Goal: Book appointment/travel/reservation

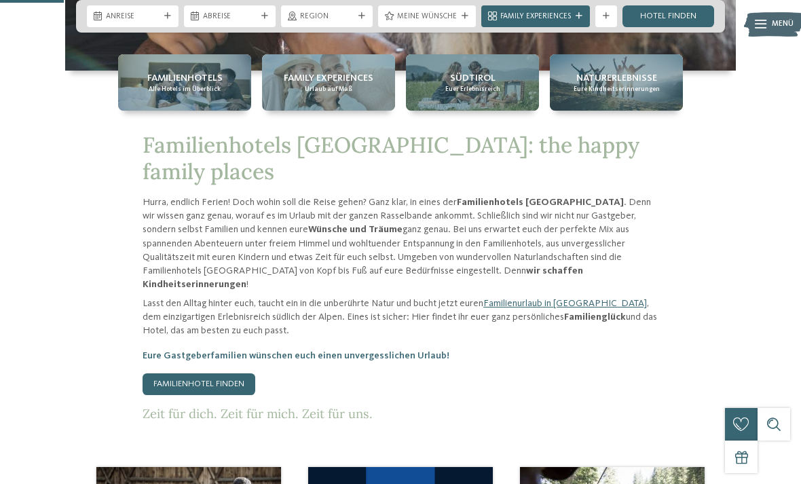
scroll to position [387, 0]
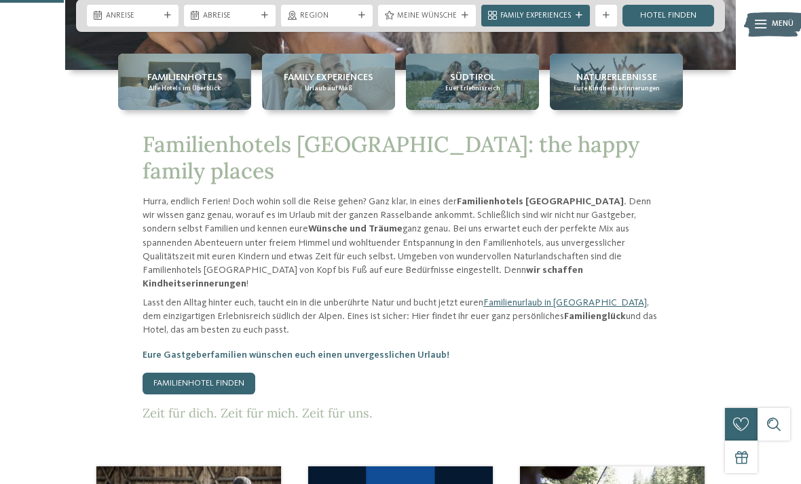
click at [361, 19] on icon at bounding box center [361, 15] width 7 height 7
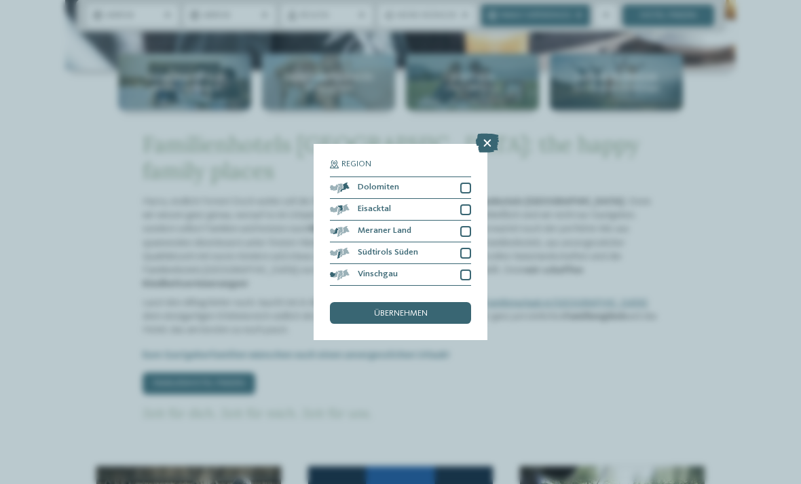
click at [465, 269] on div at bounding box center [465, 274] width 11 height 11
click at [455, 245] on div "Region Dolomiten [GEOGRAPHIC_DATA]" at bounding box center [400, 242] width 141 height 164
click at [451, 302] on div "übernehmen" at bounding box center [400, 313] width 141 height 22
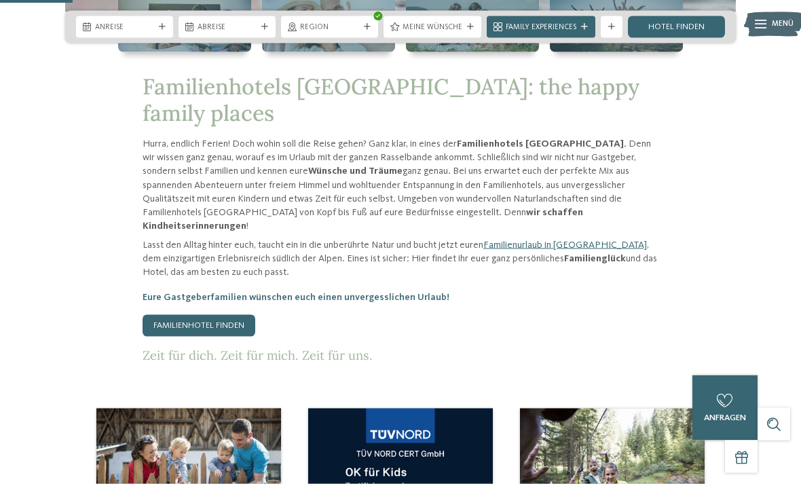
scroll to position [444, 0]
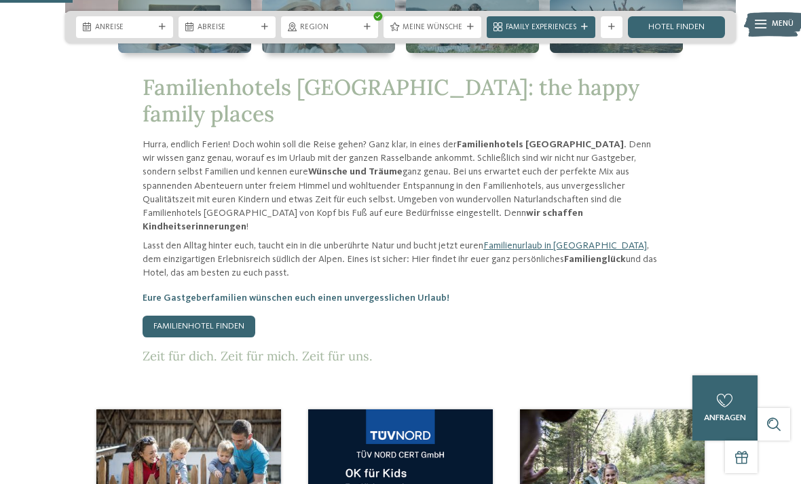
click at [694, 31] on link "Hotel finden" at bounding box center [676, 27] width 97 height 22
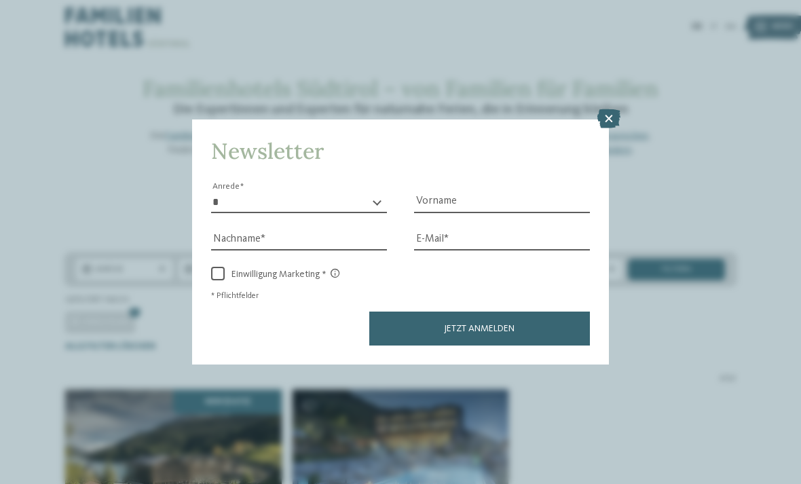
click at [614, 109] on icon at bounding box center [608, 118] width 23 height 19
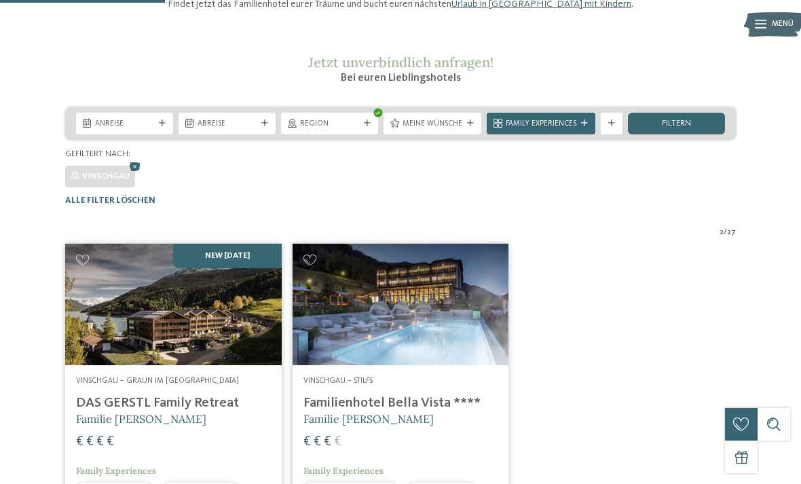
scroll to position [210, 0]
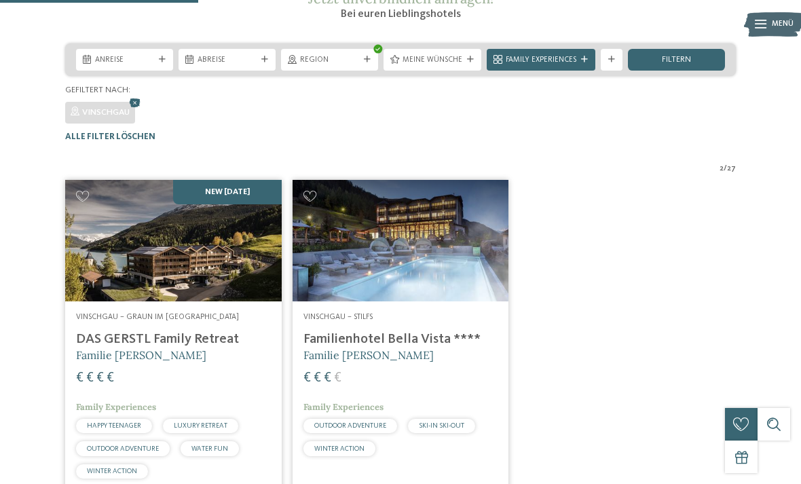
click at [246, 294] on img at bounding box center [173, 240] width 217 height 121
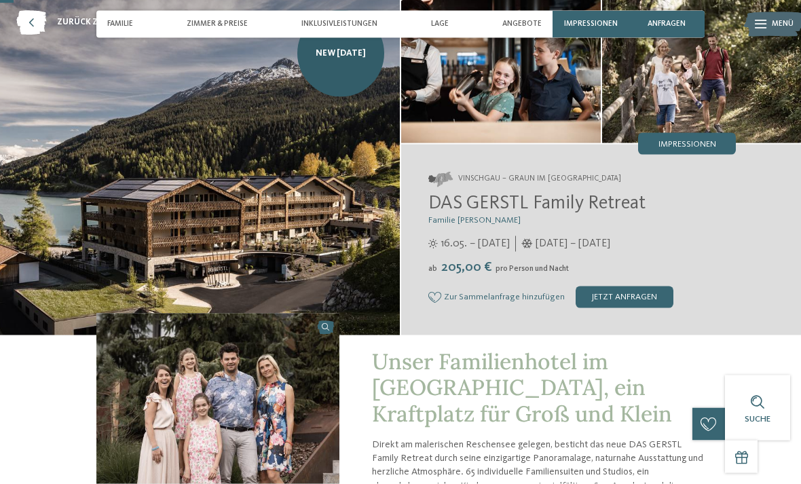
scroll to position [61, 0]
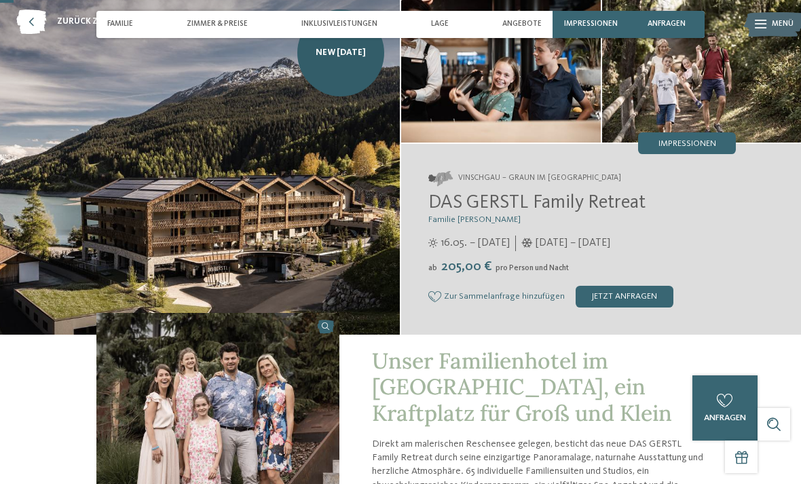
click at [343, 261] on img at bounding box center [200, 163] width 400 height 341
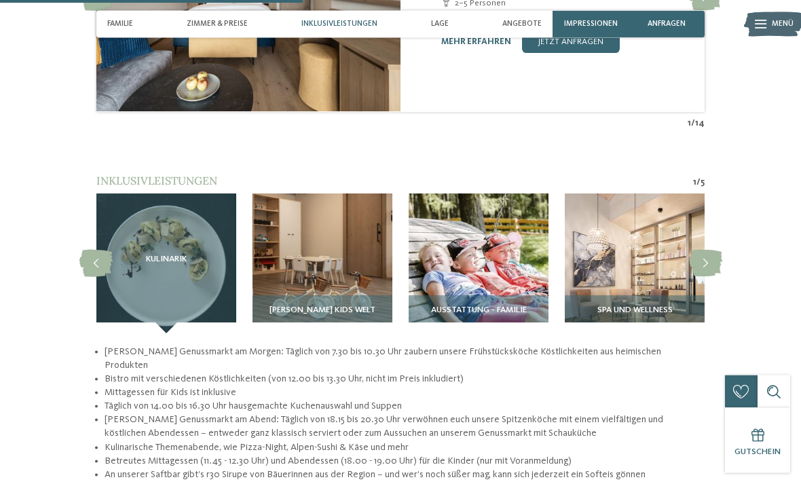
scroll to position [1377, 0]
click at [708, 250] on icon at bounding box center [705, 263] width 33 height 27
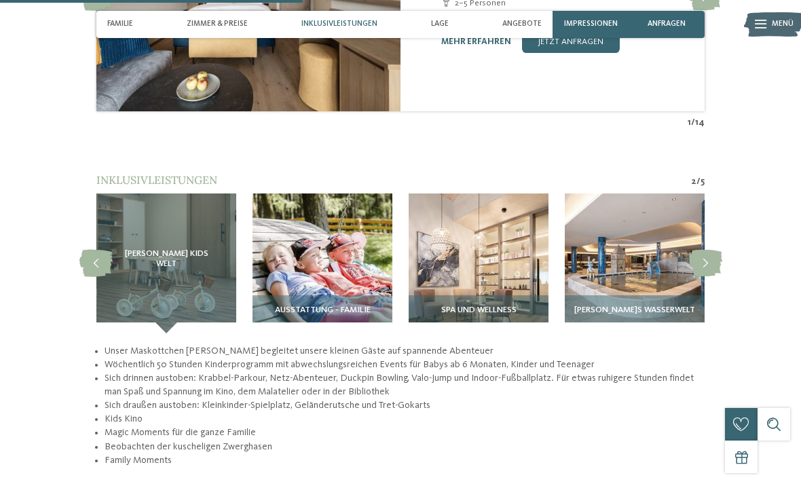
click at [664, 270] on img at bounding box center [635, 263] width 140 height 140
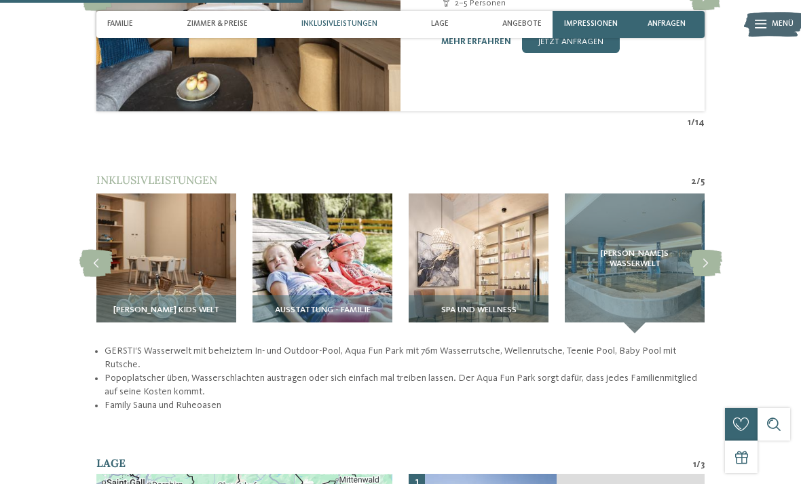
click at [654, 249] on span "GERSTI‘S Wasserwelt" at bounding box center [634, 258] width 96 height 19
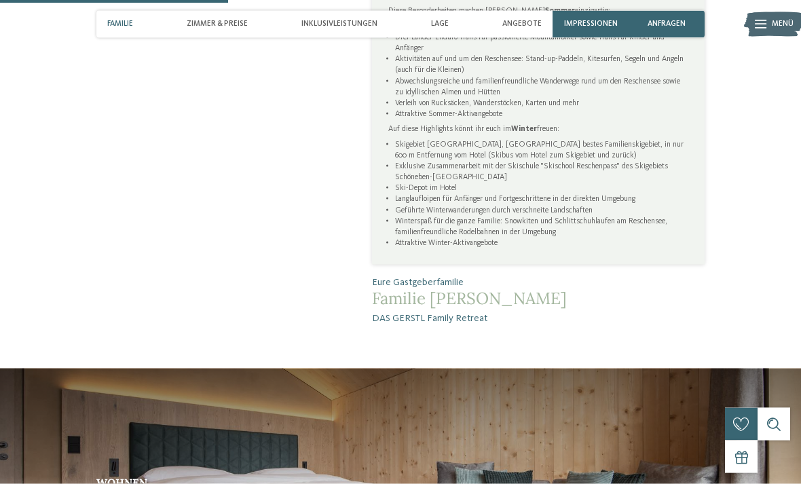
scroll to position [713, 0]
